Goal: Task Accomplishment & Management: Manage account settings

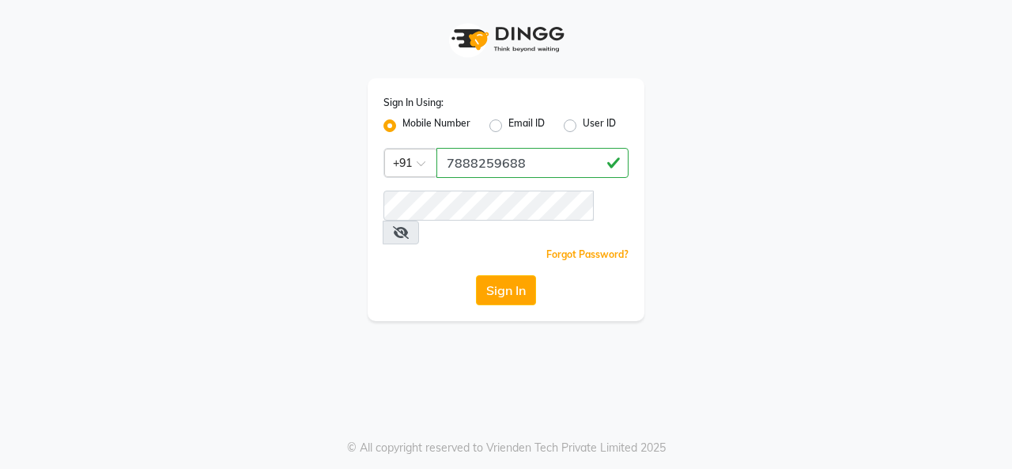
type input "7888259688"
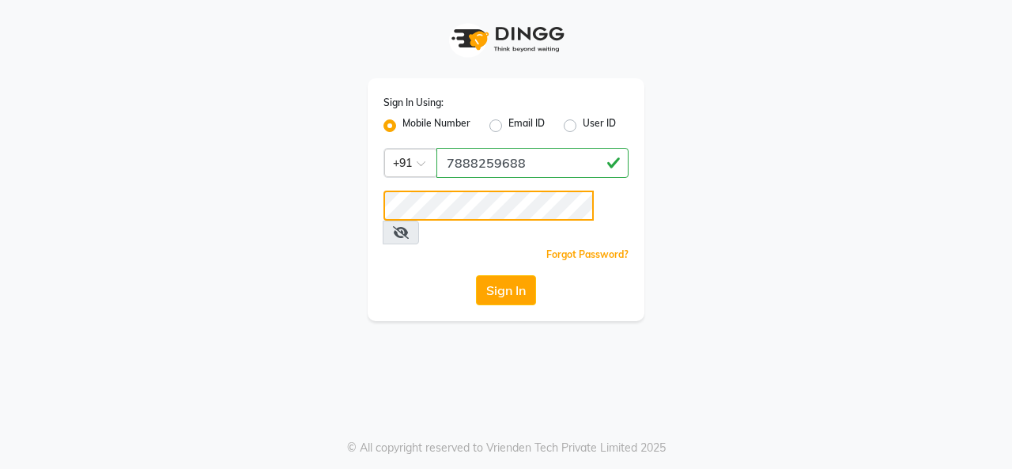
click at [476, 275] on button "Sign In" at bounding box center [506, 290] width 60 height 30
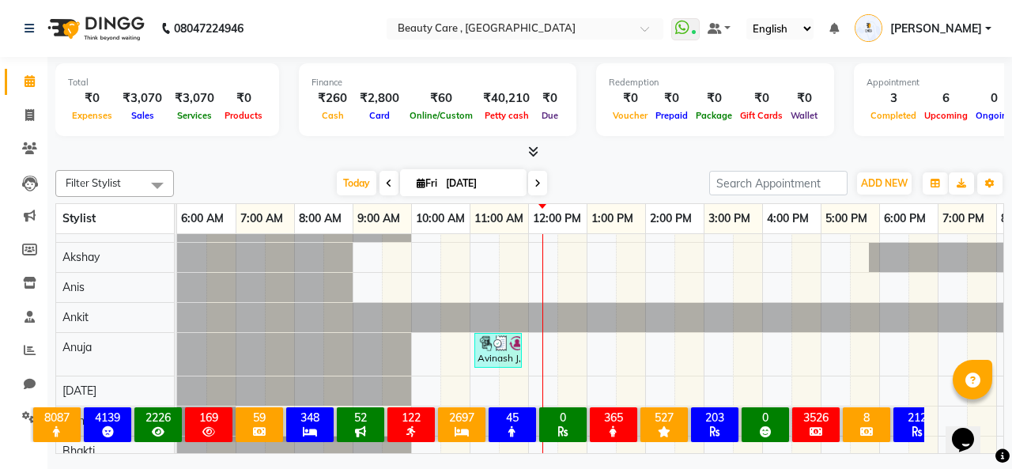
click at [26, 422] on div "× 8087 All Customers 4139 All [DEMOGRAPHIC_DATA] Customer 2226 All [DEMOGRAPHIC…" at bounding box center [477, 427] width 941 height 69
click at [18, 420] on div "× 8087 All Customers 4139 All [DEMOGRAPHIC_DATA] Customer 2226 All [DEMOGRAPHIC…" at bounding box center [477, 427] width 941 height 69
click at [27, 417] on div "× 8087 All Customers 4139 All [DEMOGRAPHIC_DATA] Customer 2226 All [DEMOGRAPHIC…" at bounding box center [477, 427] width 941 height 69
click at [32, 418] on div "8087 All Customers 4139 All [DEMOGRAPHIC_DATA] Customer 2226 All [DEMOGRAPHIC_D…" at bounding box center [477, 424] width 895 height 35
click at [46, 310] on li "Staff" at bounding box center [23, 318] width 47 height 34
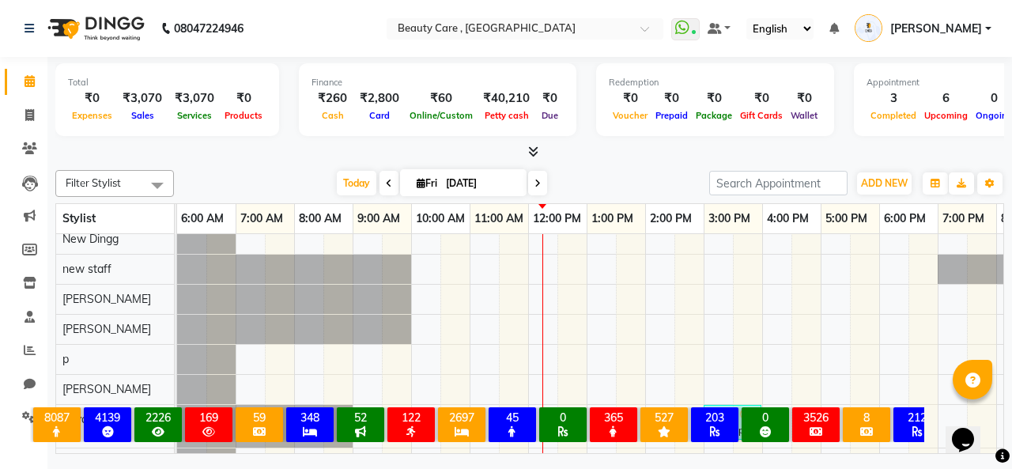
scroll to position [891, 0]
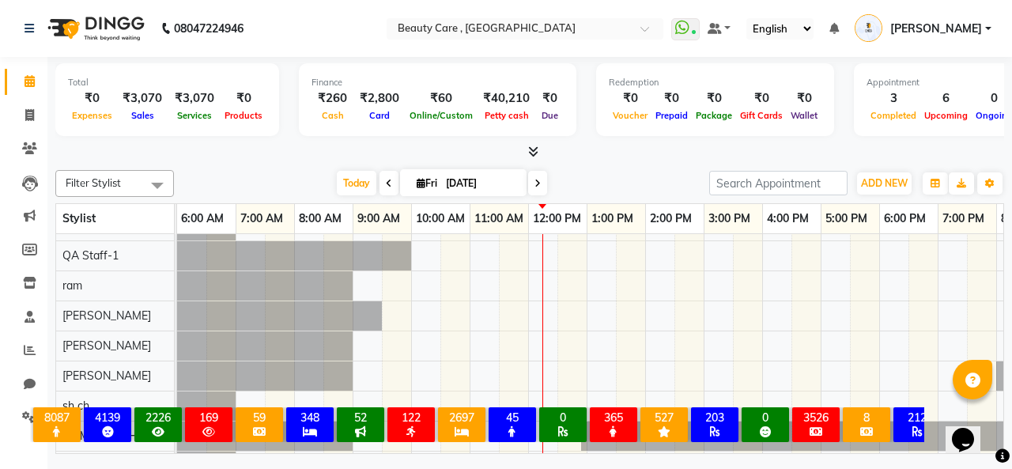
click at [25, 414] on div "× 8087 All Customers 4139 All [DEMOGRAPHIC_DATA] Customer 2226 All [DEMOGRAPHIC…" at bounding box center [477, 427] width 941 height 69
click at [24, 414] on div "× 8087 All Customers 4139 All [DEMOGRAPHIC_DATA] Customer 2226 All [DEMOGRAPHIC…" at bounding box center [477, 427] width 941 height 69
drag, startPoint x: 793, startPoint y: 447, endPoint x: 910, endPoint y: 445, distance: 116.3
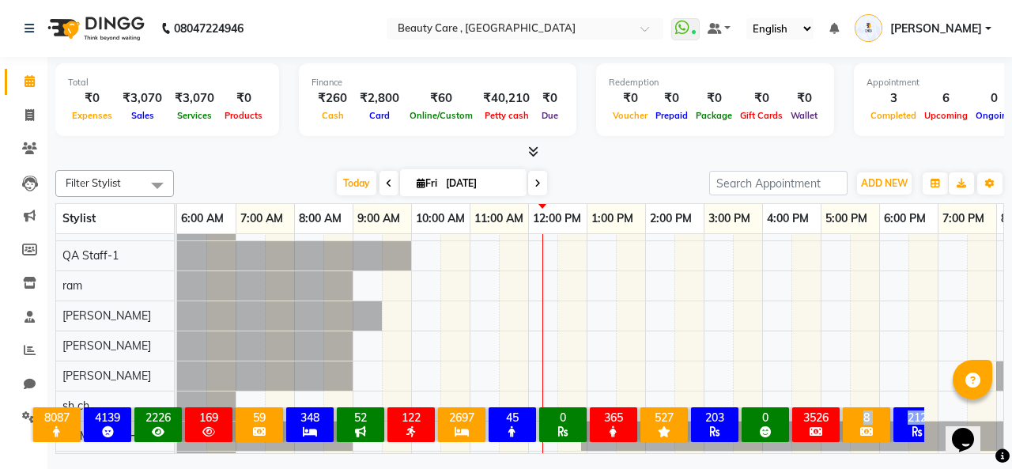
click at [910, 445] on div "× 8087 All Customers 4139 All [DEMOGRAPHIC_DATA] Customer 2226 All [DEMOGRAPHIC…" at bounding box center [477, 427] width 941 height 69
drag, startPoint x: 59, startPoint y: 445, endPoint x: 164, endPoint y: 450, distance: 104.5
click at [127, 447] on div "× 8087 All Customers 4139 All [DEMOGRAPHIC_DATA] Customer 2226 All [DEMOGRAPHIC…" at bounding box center [477, 427] width 941 height 69
drag, startPoint x: 168, startPoint y: 448, endPoint x: 142, endPoint y: 448, distance: 26.9
click at [142, 448] on div "× 8087 All Customers 4139 All [DEMOGRAPHIC_DATA] Customer 2226 All [DEMOGRAPHIC…" at bounding box center [477, 427] width 941 height 69
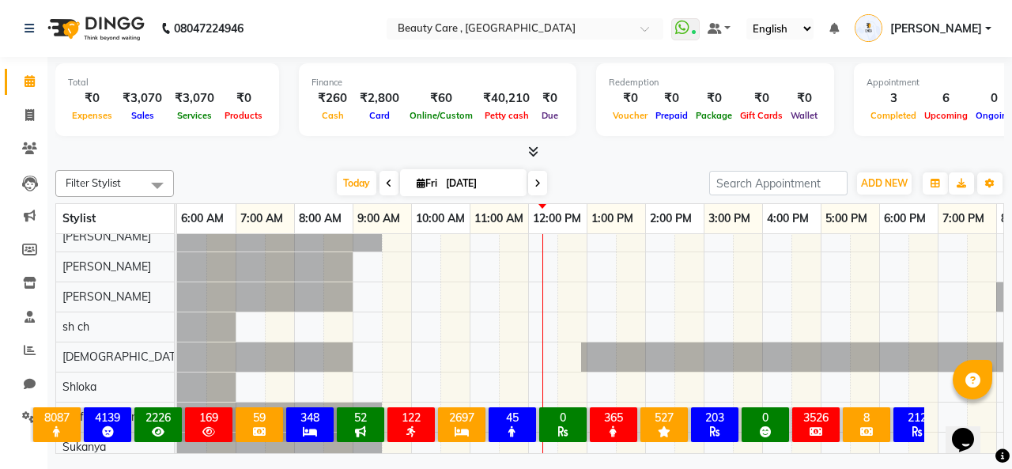
scroll to position [1050, 0]
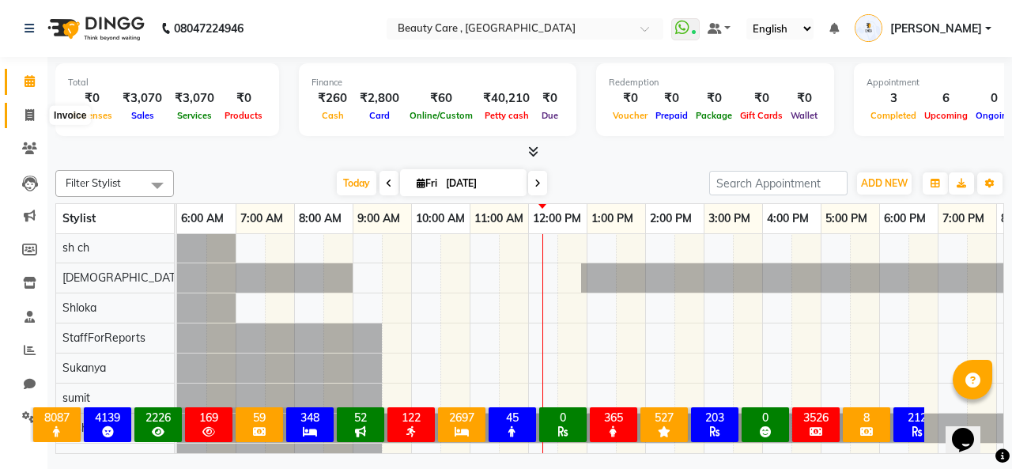
click at [36, 110] on span at bounding box center [30, 116] width 28 height 18
select select "service"
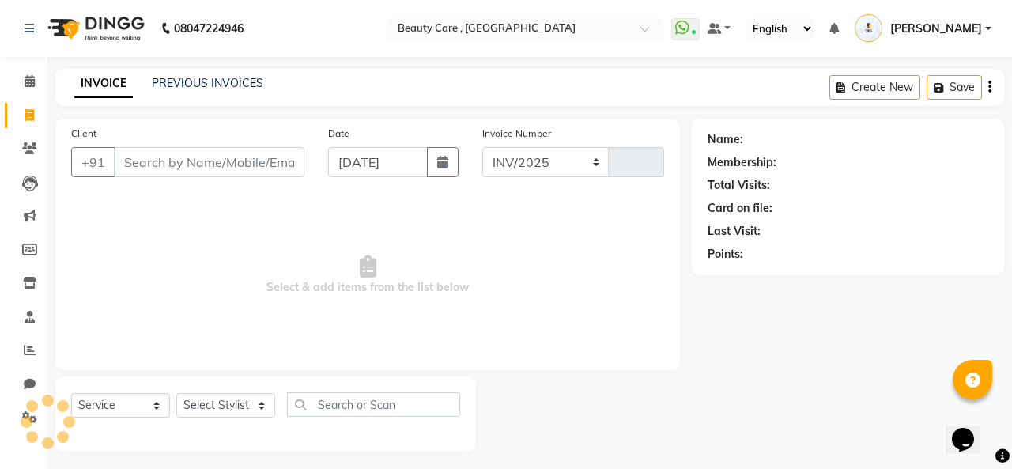
select select "5646"
type input "3058"
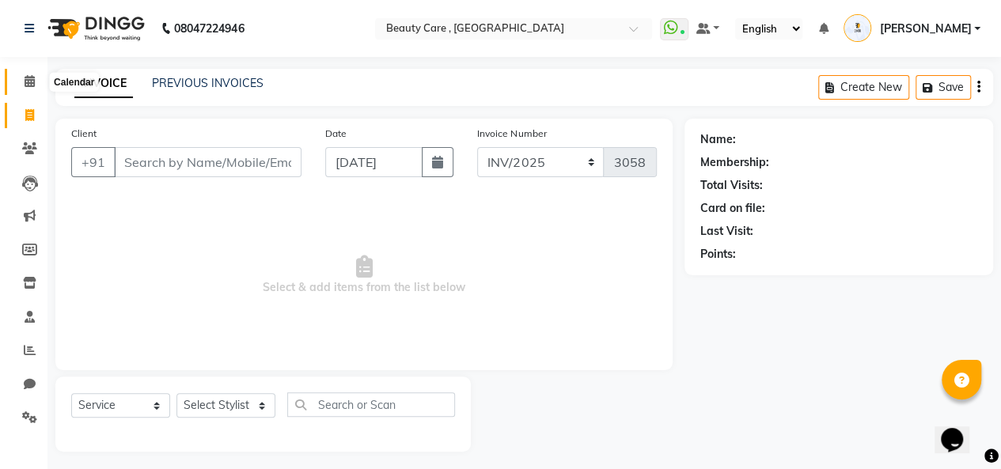
click at [36, 81] on span at bounding box center [30, 82] width 28 height 18
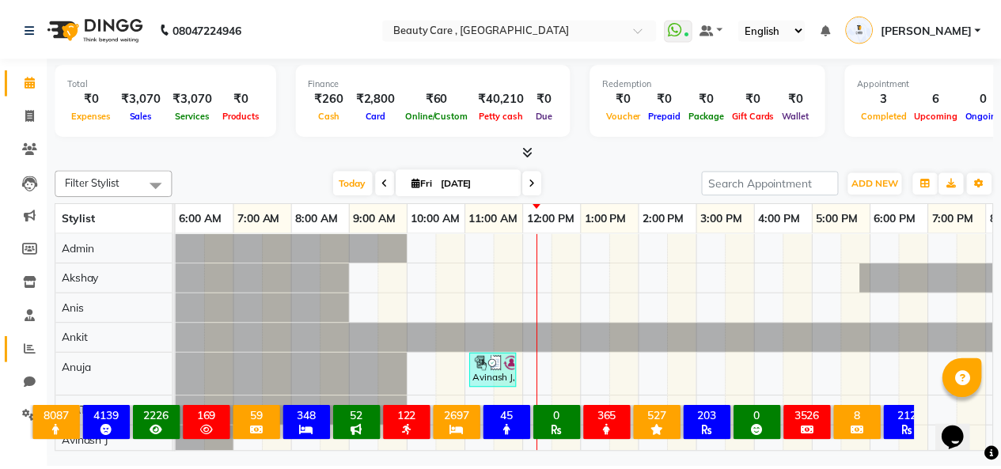
scroll to position [5, 0]
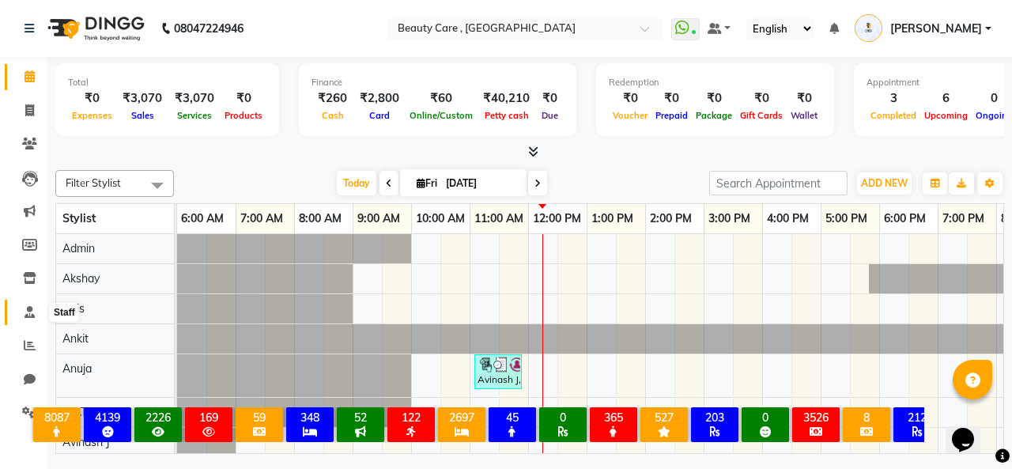
click at [32, 315] on icon at bounding box center [30, 312] width 10 height 12
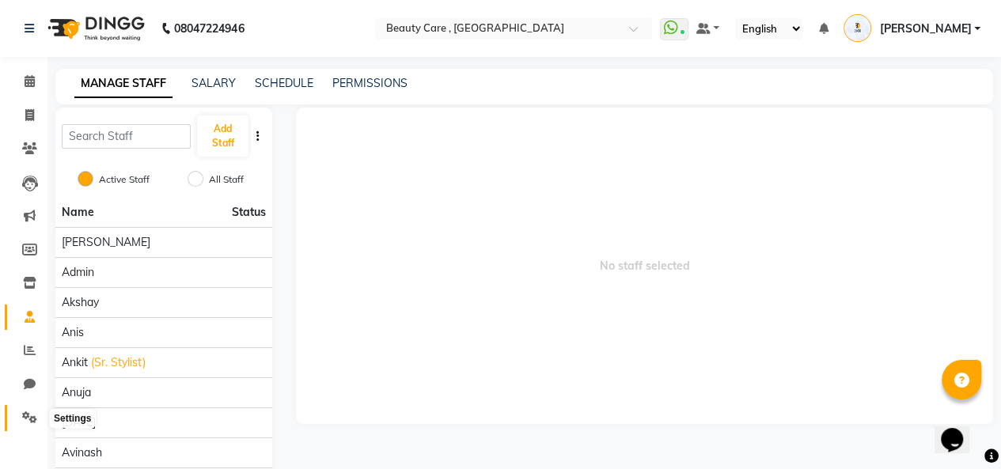
click at [16, 416] on span at bounding box center [30, 418] width 28 height 18
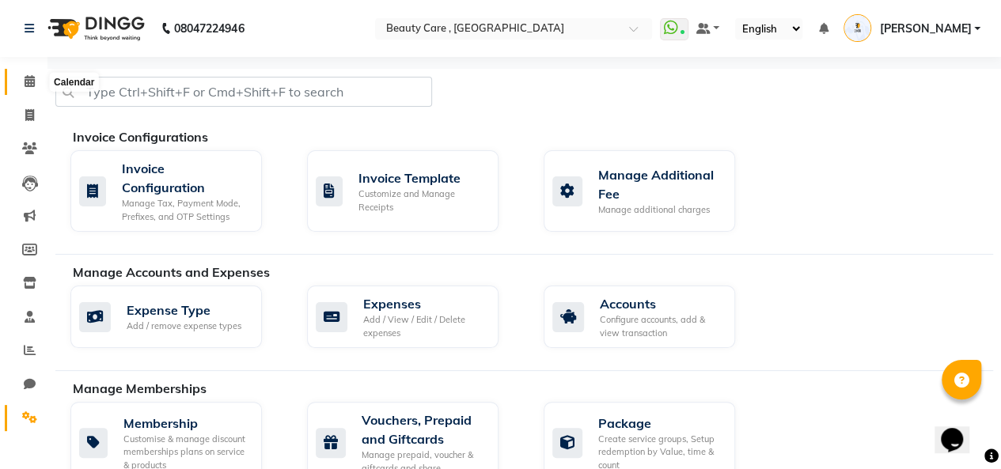
click at [36, 82] on span at bounding box center [30, 82] width 28 height 18
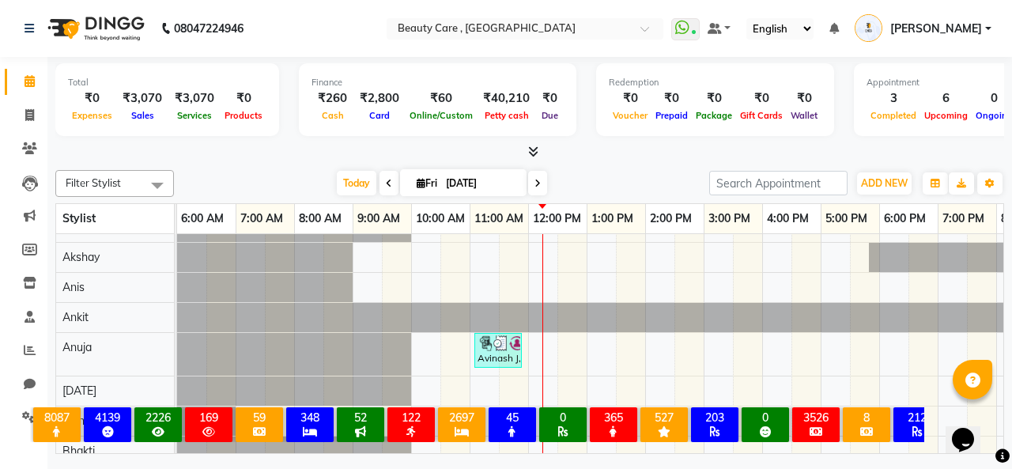
scroll to position [21, 0]
click at [21, 393] on div "× 8087 All Customers 4139 All [DEMOGRAPHIC_DATA] Customer 2226 All [DEMOGRAPHIC…" at bounding box center [477, 427] width 941 height 69
click at [17, 112] on span at bounding box center [30, 116] width 28 height 18
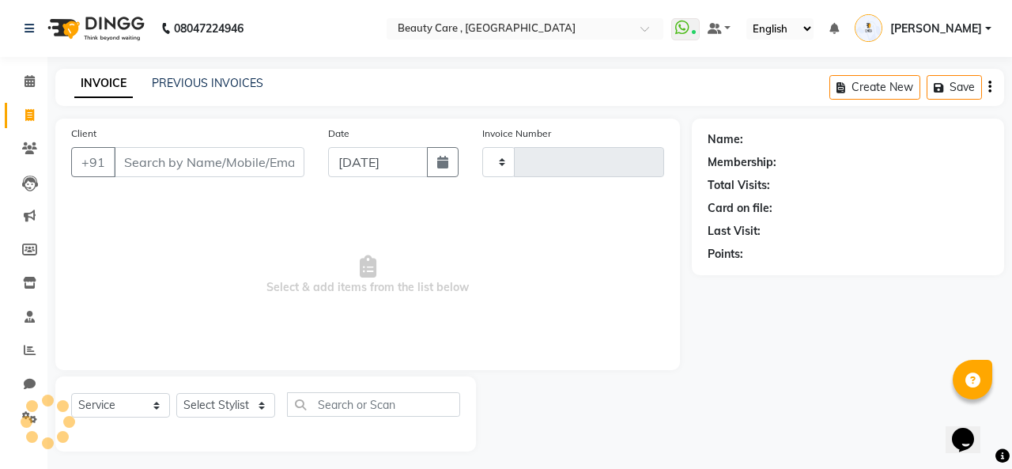
click at [25, 111] on icon at bounding box center [29, 115] width 9 height 12
select select "service"
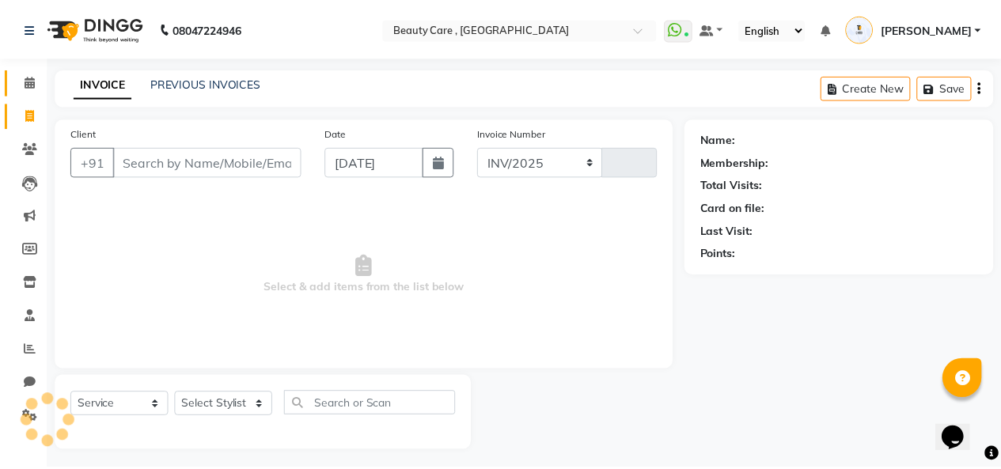
scroll to position [6, 0]
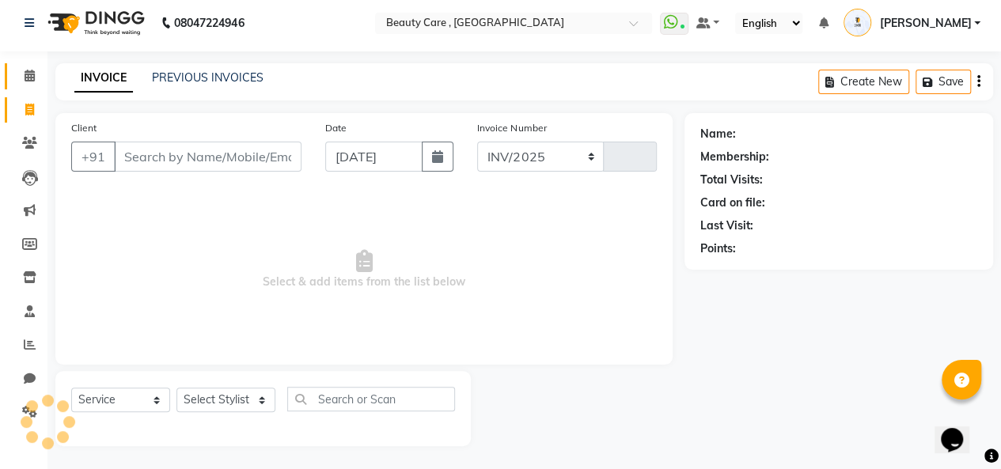
select select "5646"
type input "3058"
click at [32, 418] on div at bounding box center [47, 421] width 47 height 47
click at [29, 412] on icon at bounding box center [29, 412] width 15 height 12
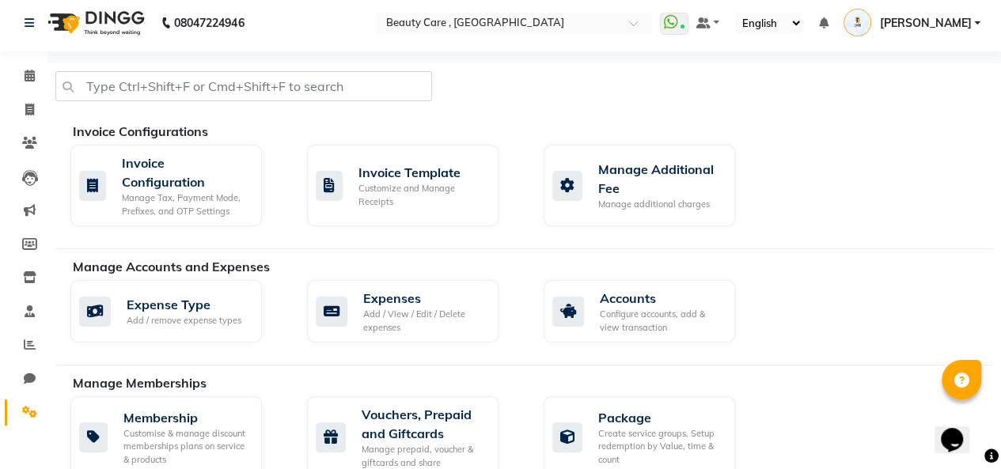
scroll to position [401, 0]
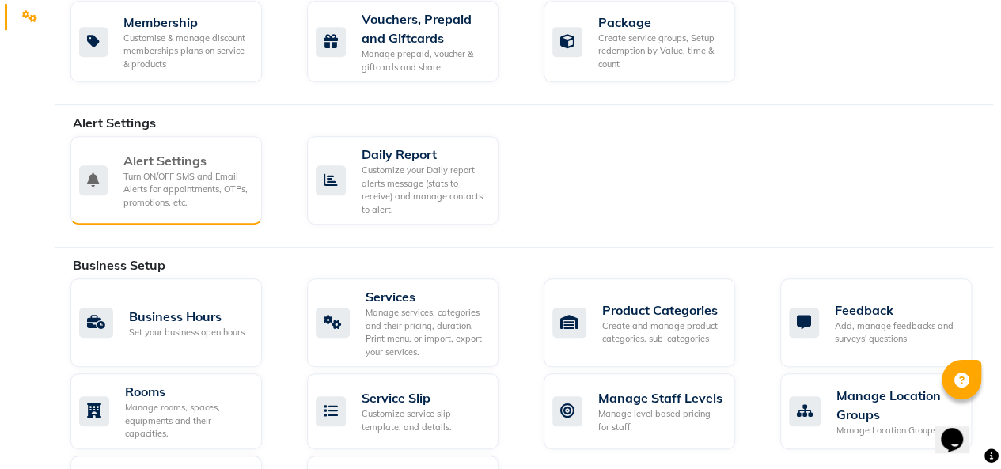
click at [158, 195] on div "Turn ON/OFF SMS and Email Alerts for appointments, OTPs, promotions, etc." at bounding box center [186, 190] width 126 height 40
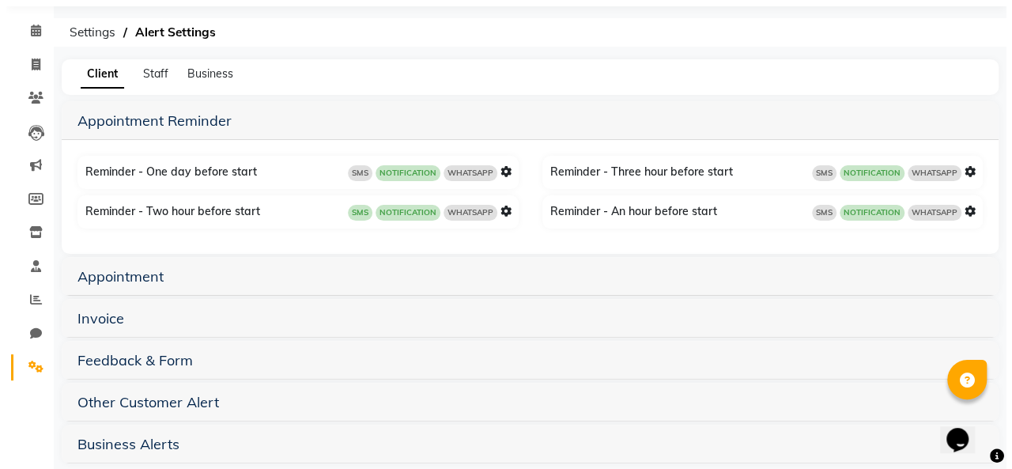
scroll to position [70, 0]
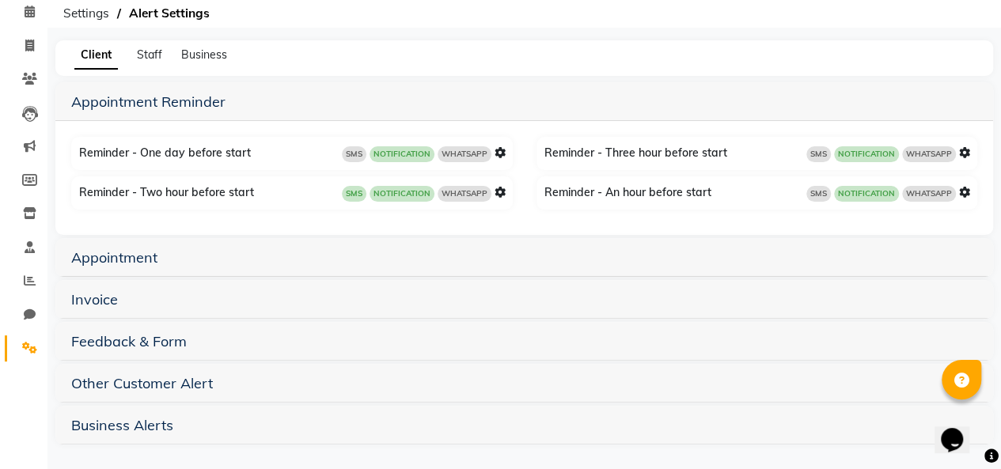
click at [172, 252] on h5 "Appointment" at bounding box center [524, 257] width 906 height 19
click at [126, 259] on link "Appointment" at bounding box center [114, 257] width 86 height 18
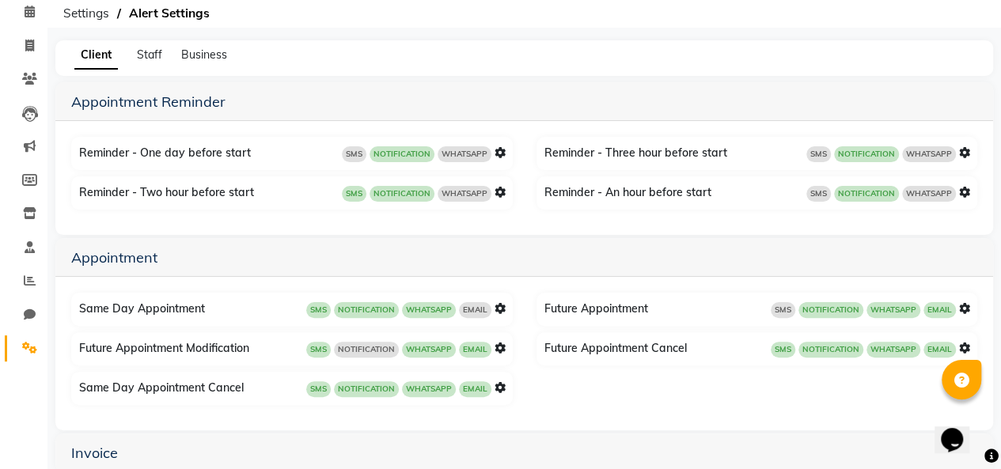
click at [498, 347] on icon at bounding box center [499, 347] width 11 height 11
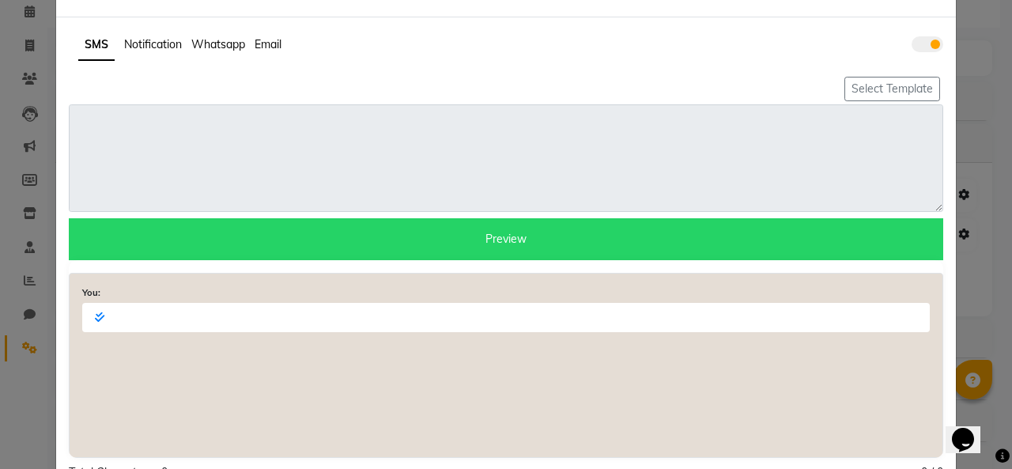
scroll to position [0, 0]
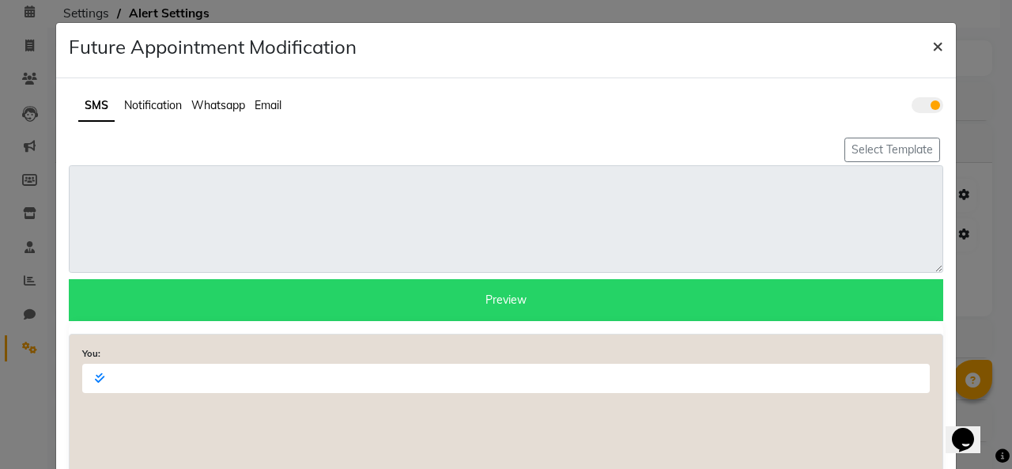
click at [935, 51] on span "×" at bounding box center [938, 45] width 11 height 24
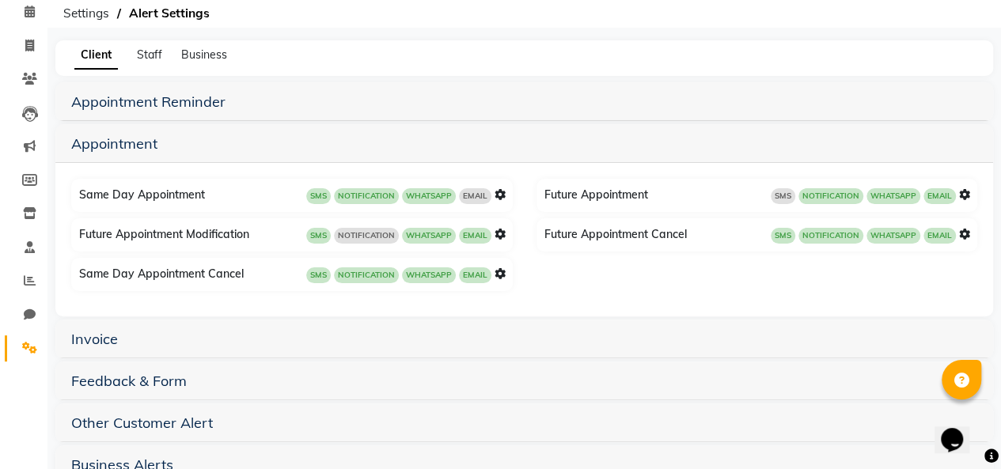
click at [500, 195] on icon at bounding box center [499, 194] width 11 height 11
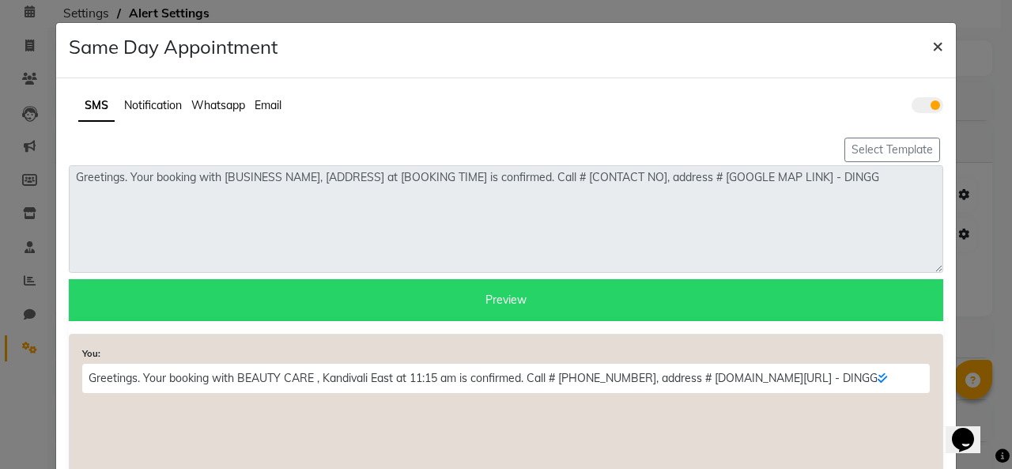
click at [935, 47] on span "×" at bounding box center [938, 45] width 11 height 24
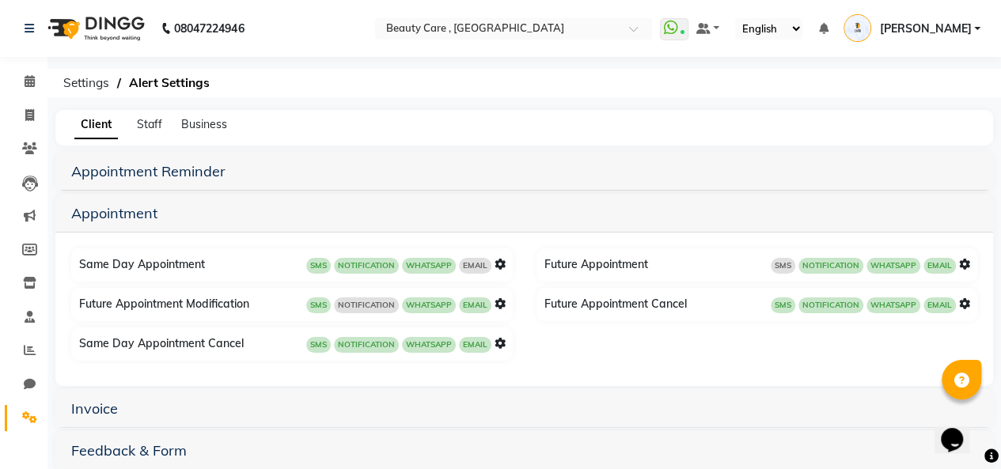
click at [494, 341] on icon at bounding box center [499, 343] width 11 height 11
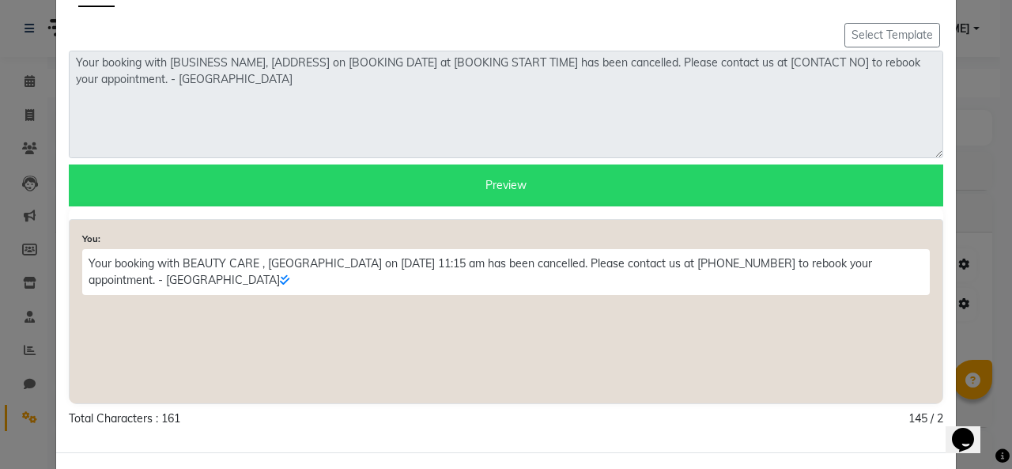
scroll to position [175, 0]
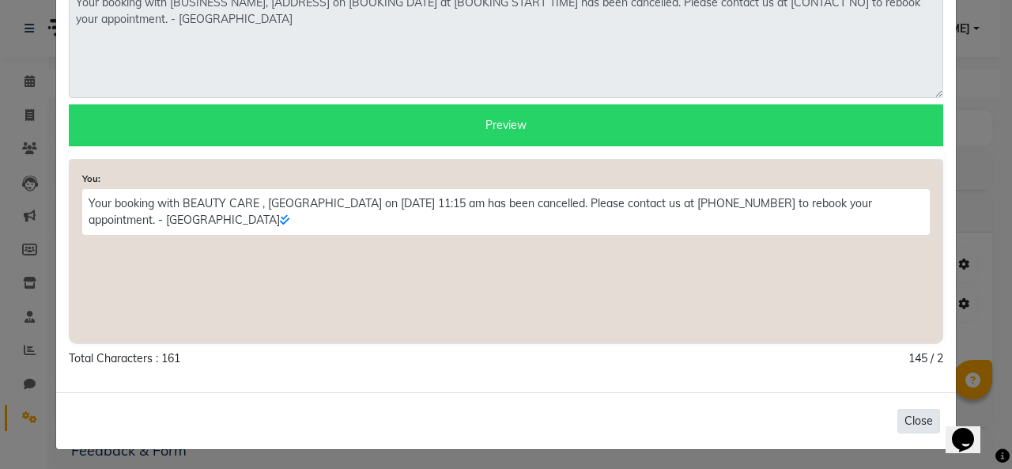
click at [914, 418] on button "Close" at bounding box center [919, 421] width 43 height 25
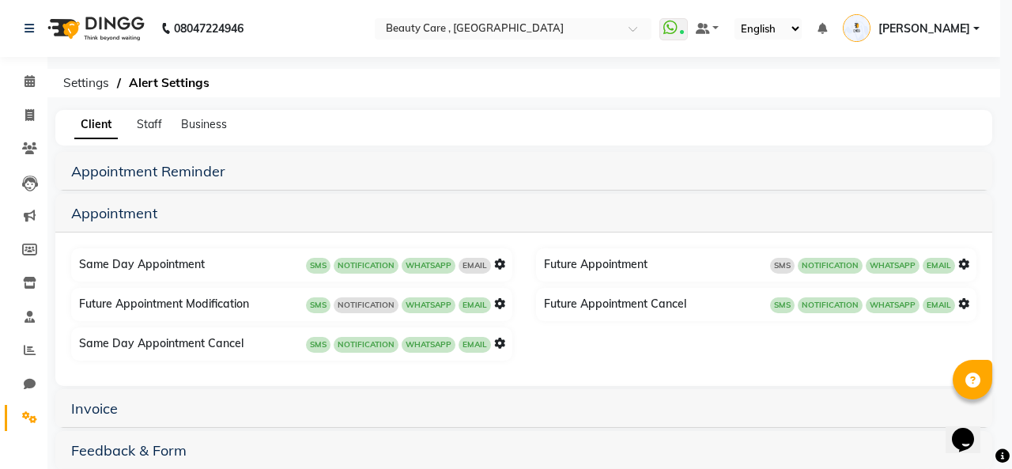
scroll to position [0, 0]
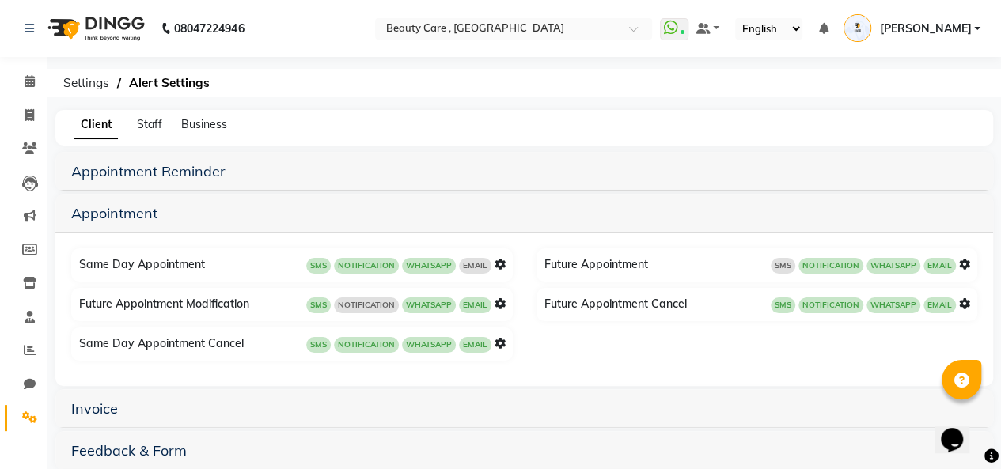
click at [965, 306] on icon at bounding box center [964, 303] width 11 height 11
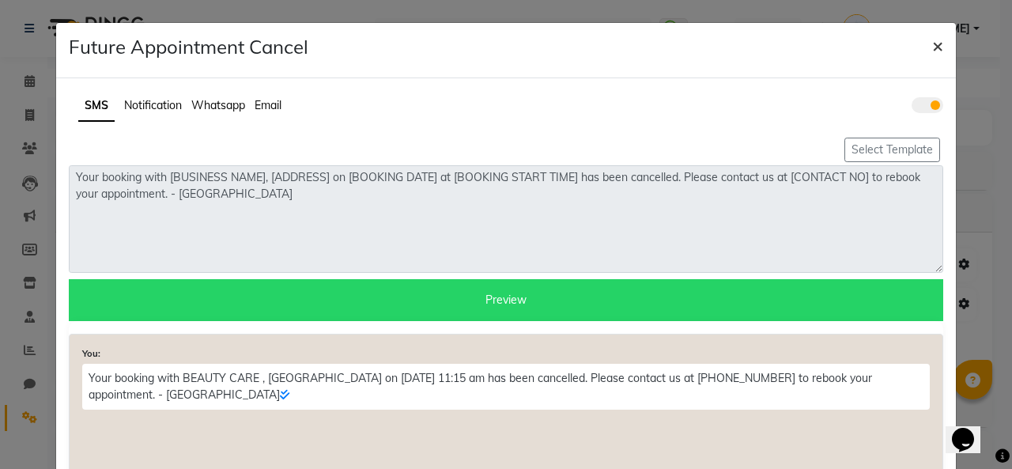
click at [933, 47] on span "×" at bounding box center [938, 45] width 11 height 24
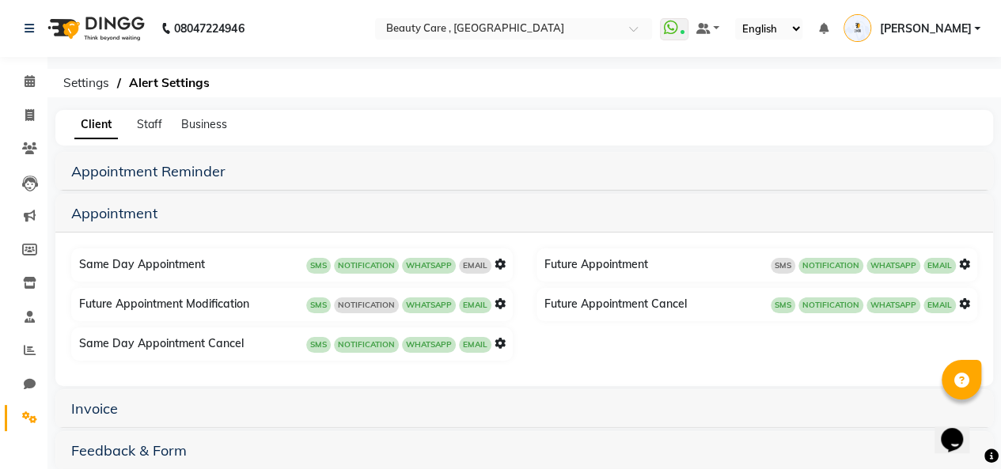
click at [128, 409] on h5 "Invoice" at bounding box center [524, 408] width 906 height 19
click at [106, 412] on link "Invoice" at bounding box center [94, 408] width 47 height 18
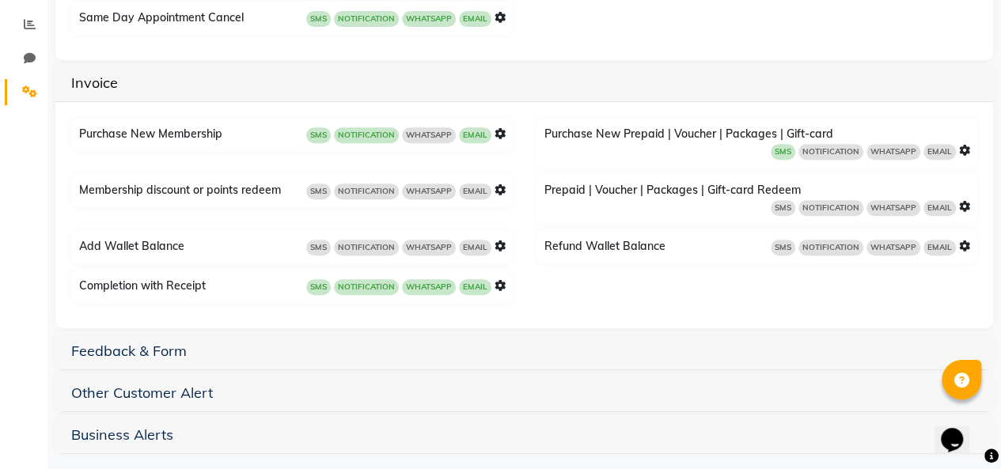
scroll to position [334, 0]
